Goal: Information Seeking & Learning: Learn about a topic

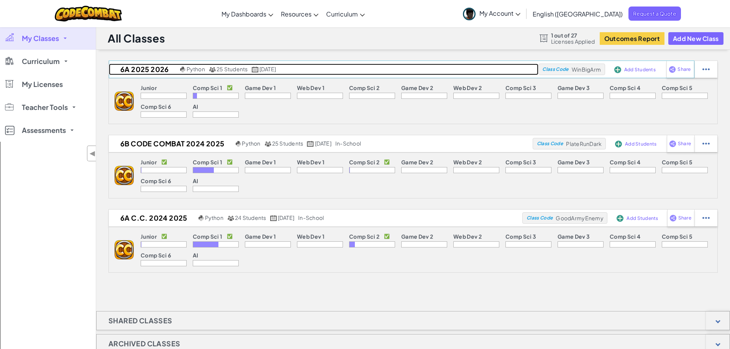
click at [237, 69] on span "25 Students" at bounding box center [231, 69] width 31 height 7
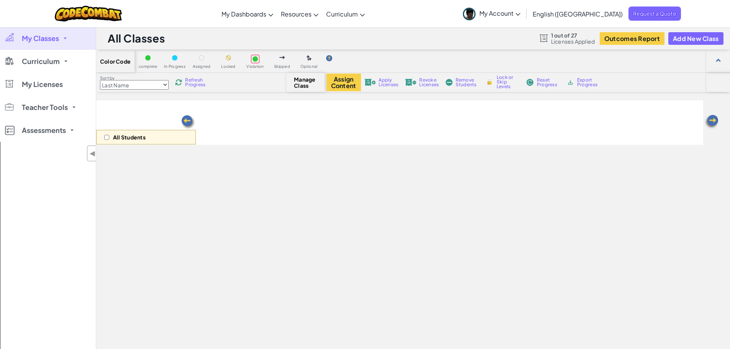
select select "560f1a9f22961295f9427742"
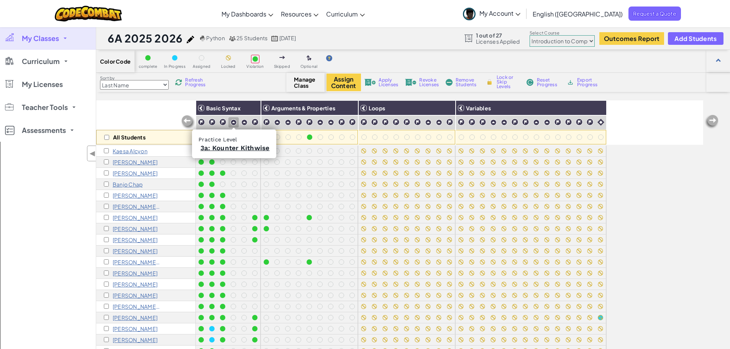
click at [234, 124] on img at bounding box center [233, 122] width 7 height 7
click at [233, 121] on img at bounding box center [233, 122] width 7 height 7
click at [231, 149] on link "3a: Kounter Kithwise" at bounding box center [234, 148] width 69 height 8
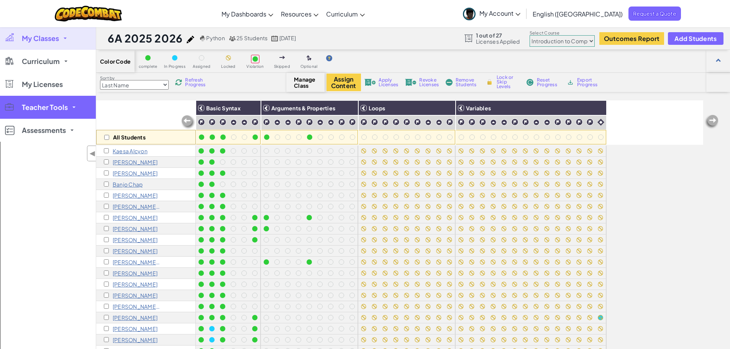
click at [16, 105] on link "Teacher Tools" at bounding box center [48, 107] width 96 height 23
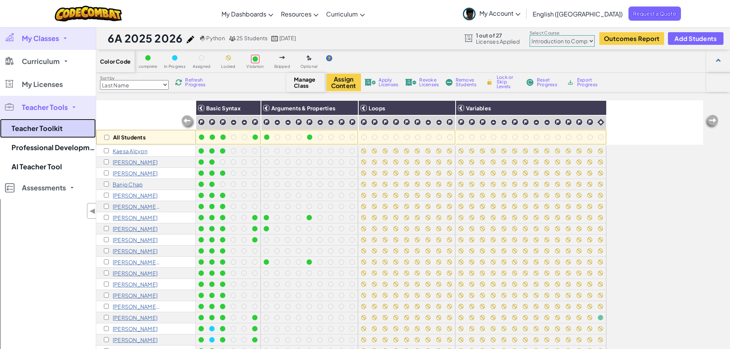
click at [21, 130] on link "Teacher Toolkit" at bounding box center [48, 128] width 96 height 19
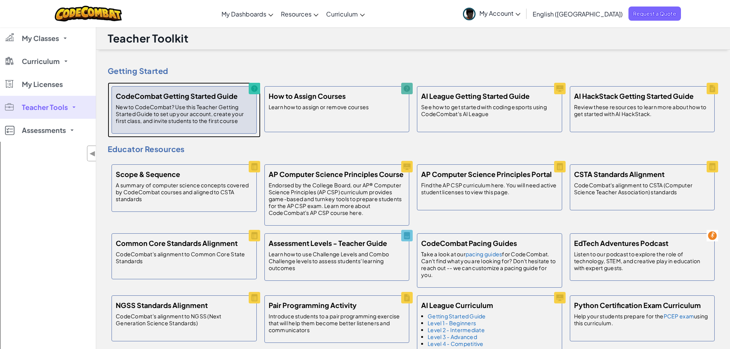
click at [165, 99] on h5 "CodeCombat Getting Started Guide" at bounding box center [177, 95] width 122 height 11
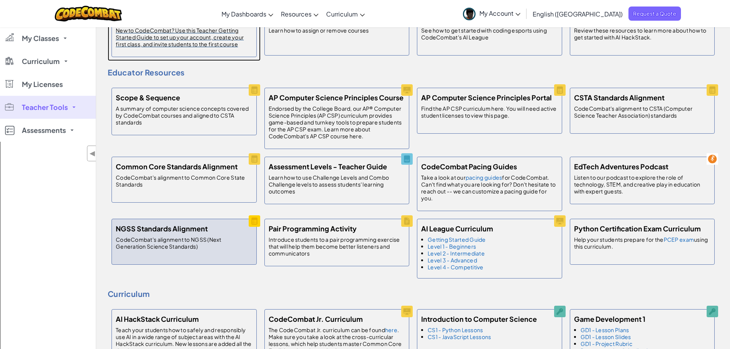
scroll to position [192, 0]
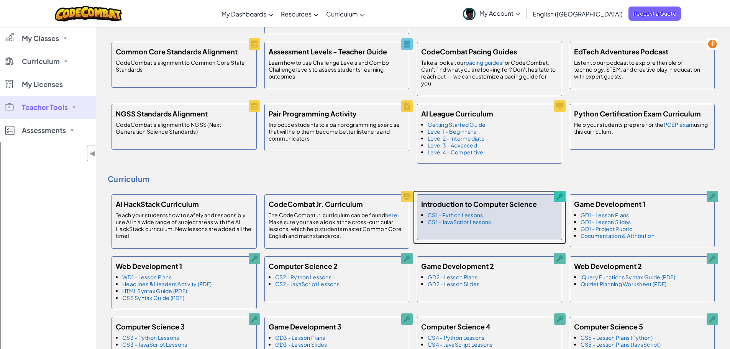
click at [459, 202] on h5 "Introduction to Computer Science" at bounding box center [479, 203] width 116 height 11
